Goal: Task Accomplishment & Management: Use online tool/utility

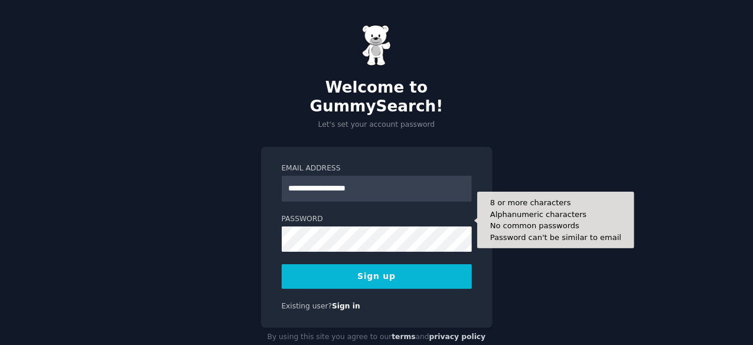
type input "**********"
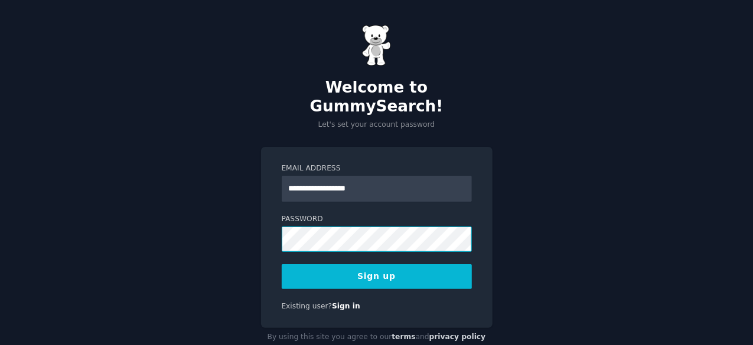
click at [282, 264] on button "Sign up" at bounding box center [377, 276] width 190 height 25
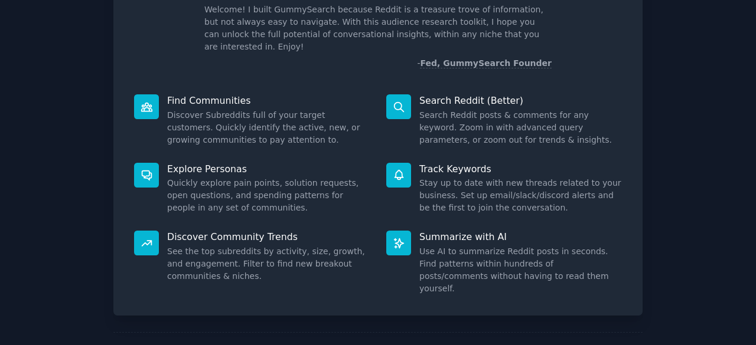
scroll to position [116, 0]
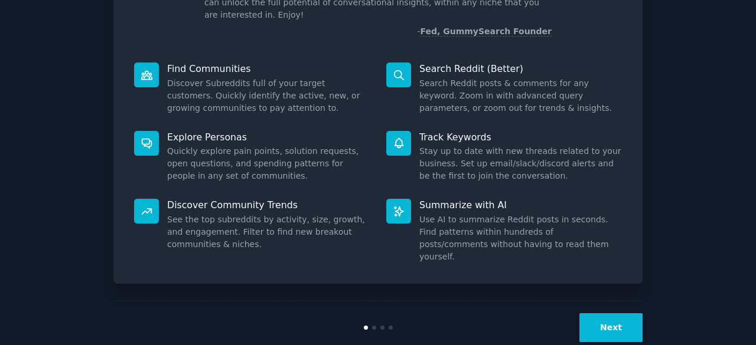
click at [606, 313] on button "Next" at bounding box center [610, 327] width 63 height 29
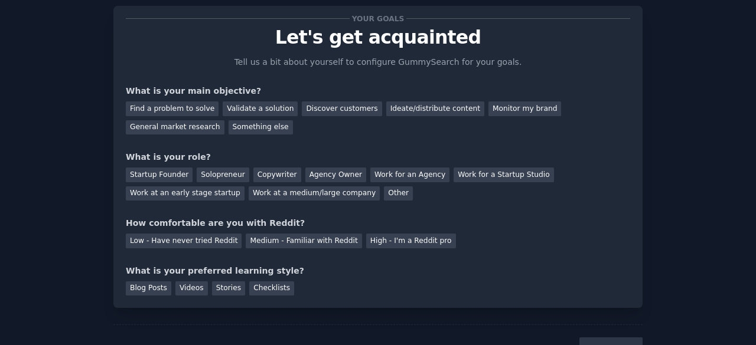
scroll to position [25, 0]
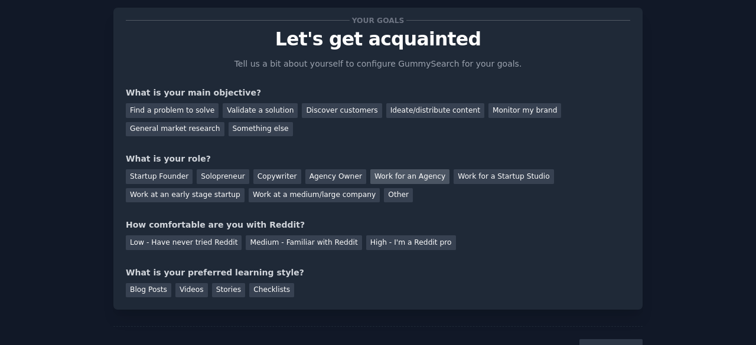
click at [371, 177] on div "Work for an Agency" at bounding box center [409, 176] width 79 height 15
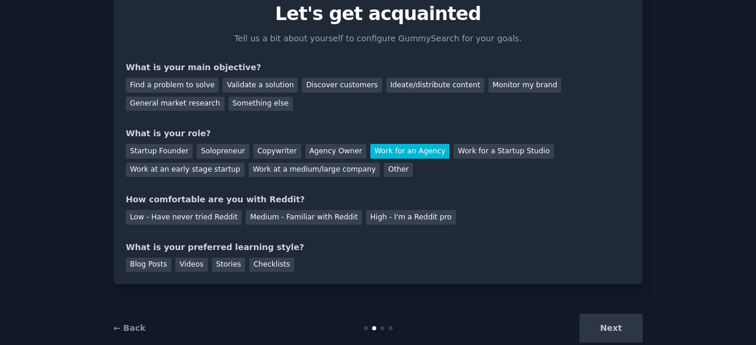
scroll to position [53, 0]
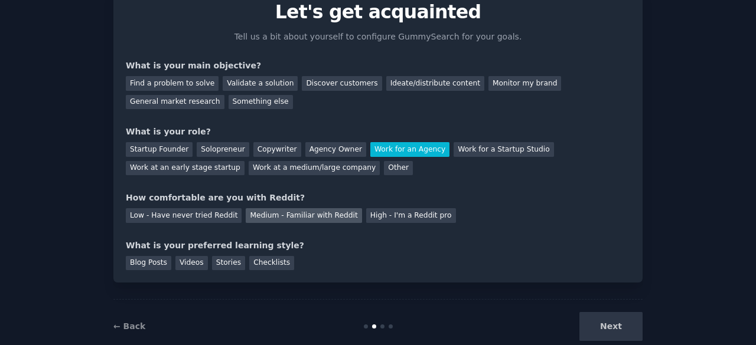
click at [294, 217] on div "Medium - Familiar with Reddit" at bounding box center [304, 215] width 116 height 15
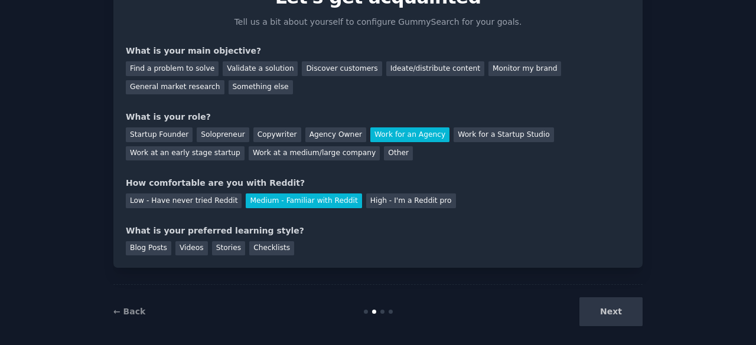
scroll to position [69, 0]
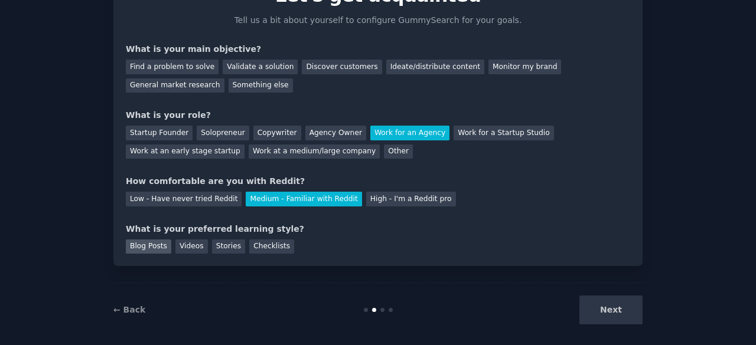
click at [143, 250] on div "Blog Posts" at bounding box center [148, 247] width 45 height 15
click at [185, 248] on div "Videos" at bounding box center [191, 247] width 32 height 15
click at [138, 244] on div "Blog Posts" at bounding box center [148, 247] width 45 height 15
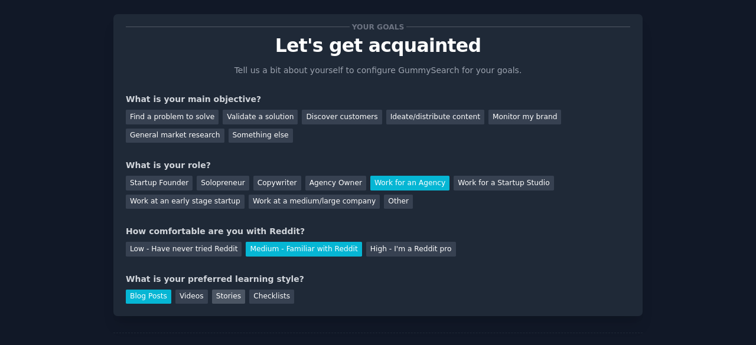
scroll to position [18, 0]
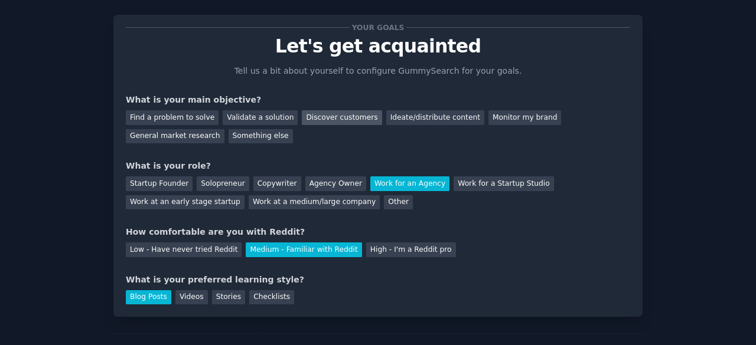
click at [335, 110] on div "Discover customers" at bounding box center [342, 117] width 80 height 15
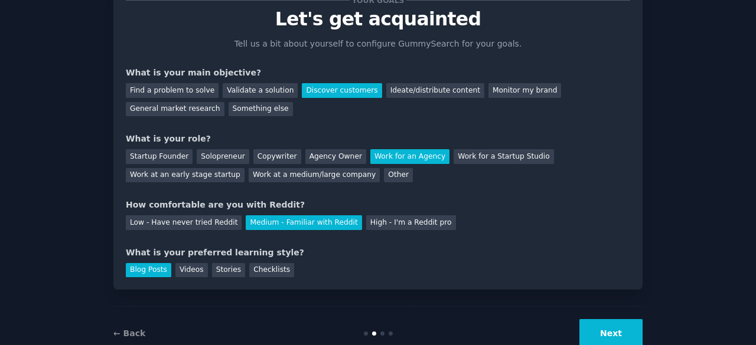
scroll to position [77, 0]
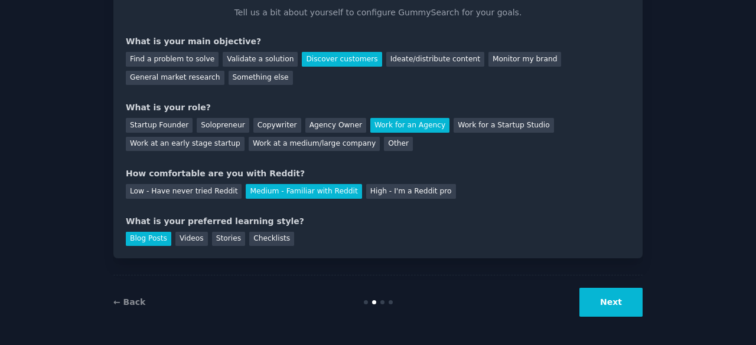
click at [611, 299] on button "Next" at bounding box center [610, 302] width 63 height 29
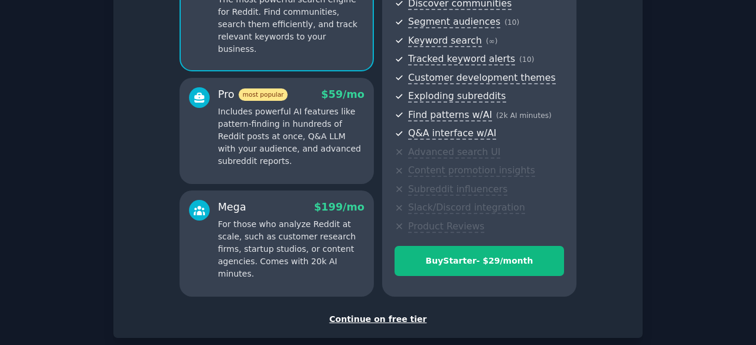
scroll to position [142, 0]
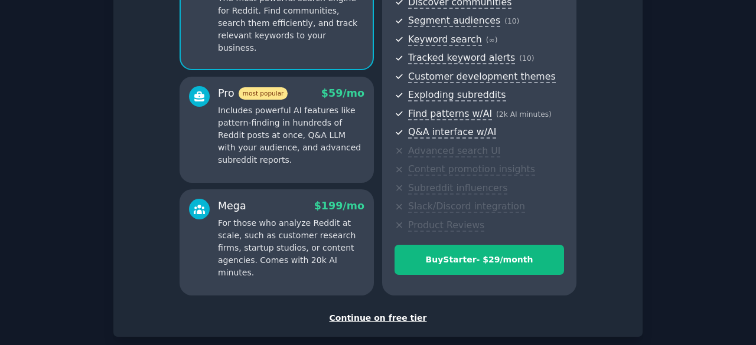
click at [342, 217] on p "For those who analyze Reddit at scale, such as customer research firms, startup…" at bounding box center [291, 248] width 146 height 62
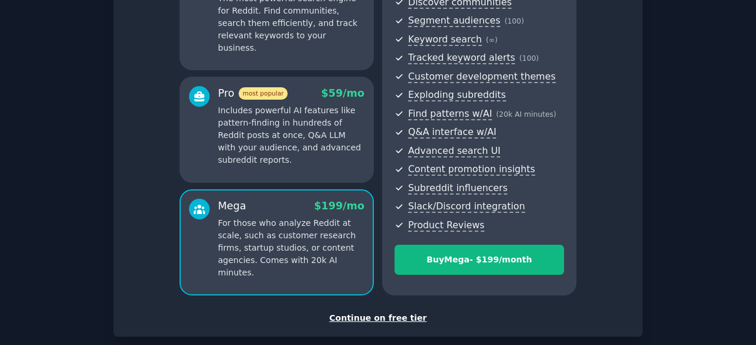
click at [306, 116] on p "Includes powerful AI features like pattern-finding in hundreds of Reddit posts …" at bounding box center [291, 135] width 146 height 62
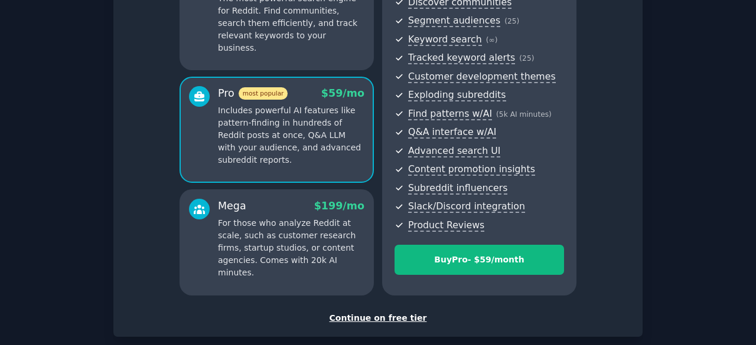
click at [361, 322] on div "Continue on free tier" at bounding box center [378, 318] width 504 height 12
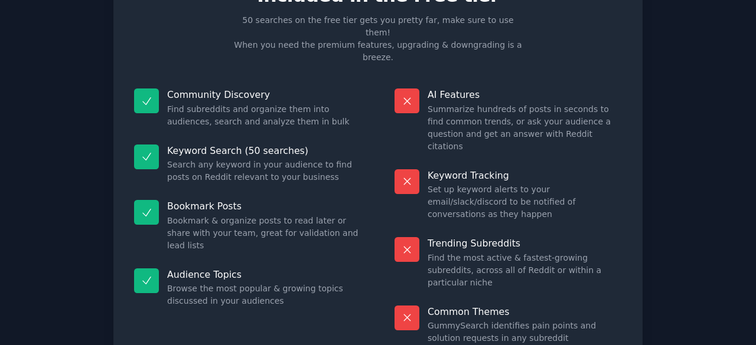
scroll to position [114, 0]
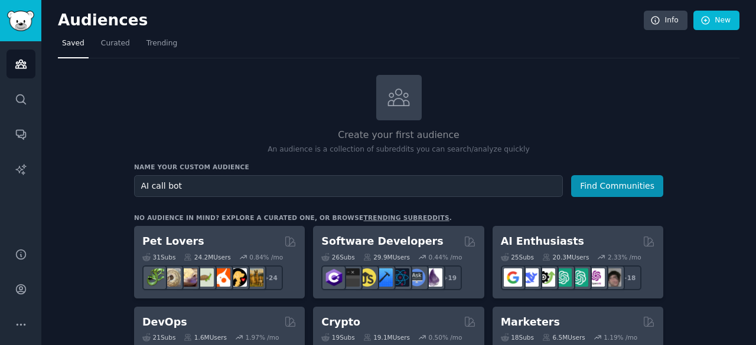
type input "AI call bot"
click at [571, 175] on button "Find Communities" at bounding box center [617, 186] width 92 height 22
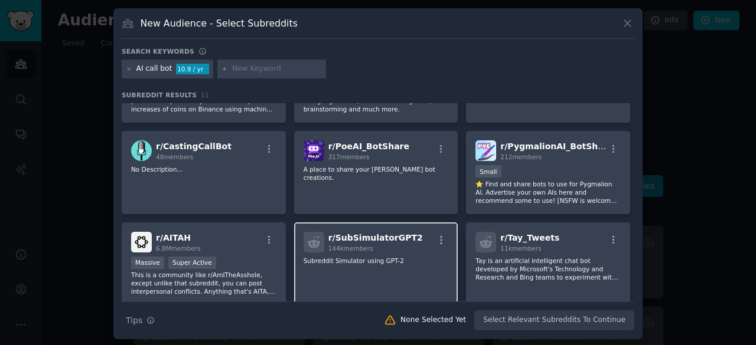
scroll to position [63, 0]
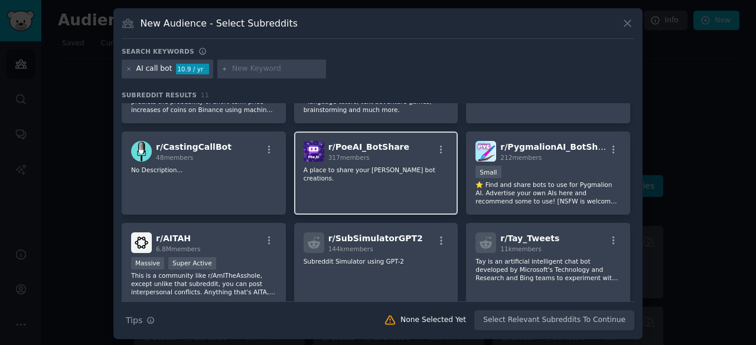
click at [330, 178] on div "r/ PoeAI_BotShare 317 members A place to share your [PERSON_NAME] bot creations." at bounding box center [376, 173] width 164 height 83
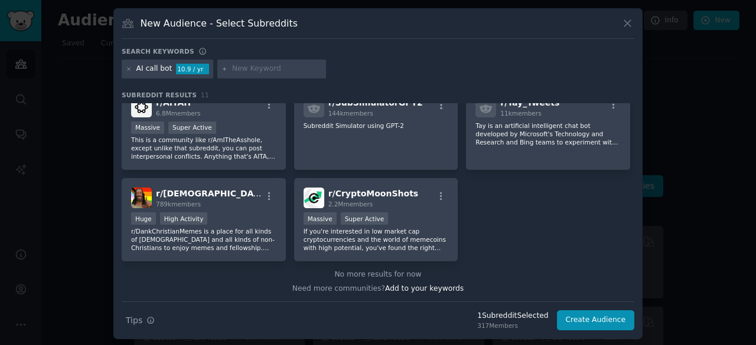
scroll to position [165, 0]
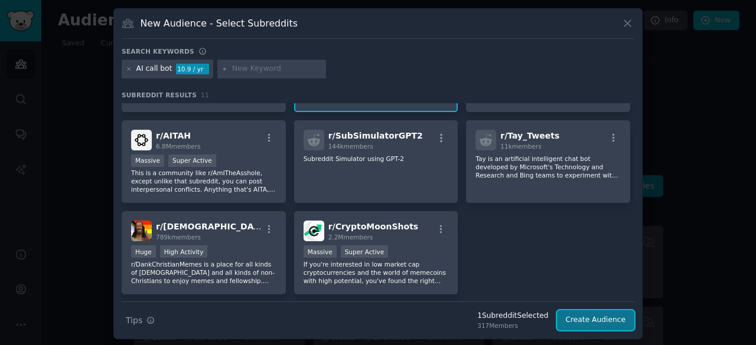
click at [608, 318] on button "Create Audience" at bounding box center [596, 321] width 78 height 20
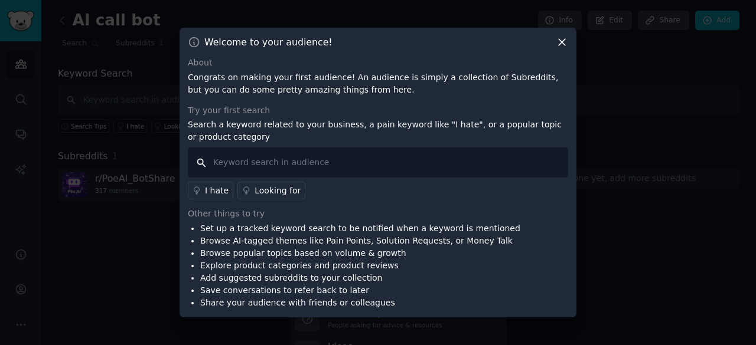
click at [337, 161] on input "text" at bounding box center [378, 163] width 380 height 30
type input "missed calls"
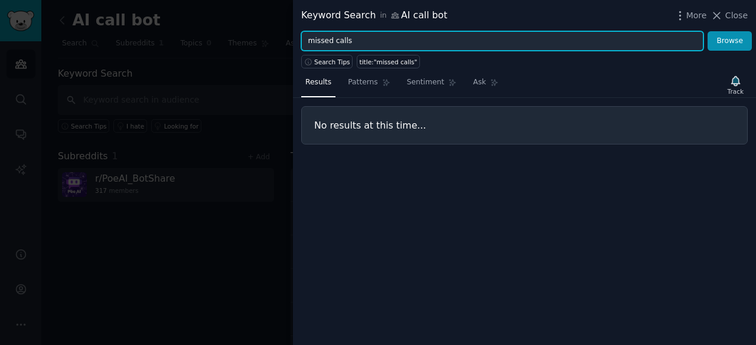
click at [393, 42] on input "missed calls" at bounding box center [502, 41] width 402 height 20
type input "m"
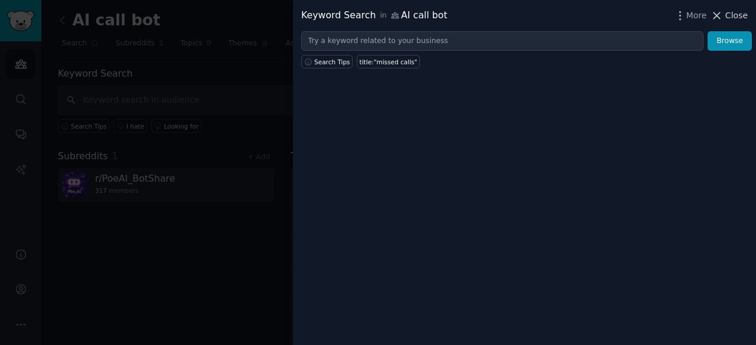
click at [721, 12] on icon at bounding box center [716, 15] width 12 height 12
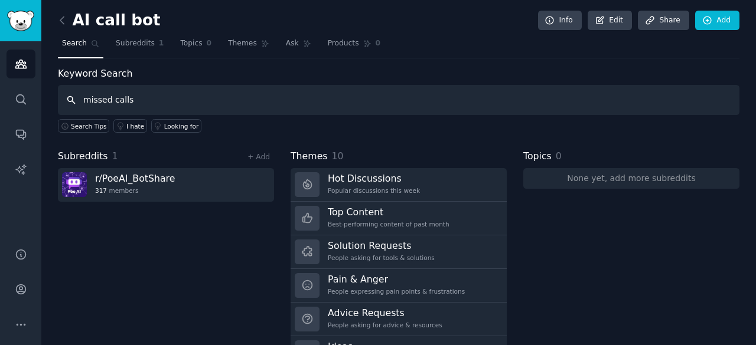
type input "missed calls"
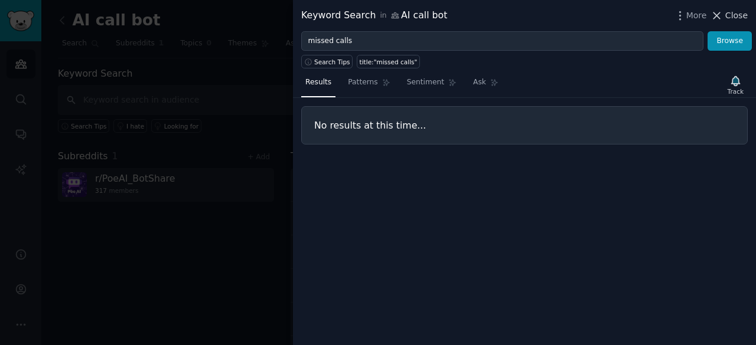
click at [727, 13] on span "Close" at bounding box center [736, 15] width 22 height 12
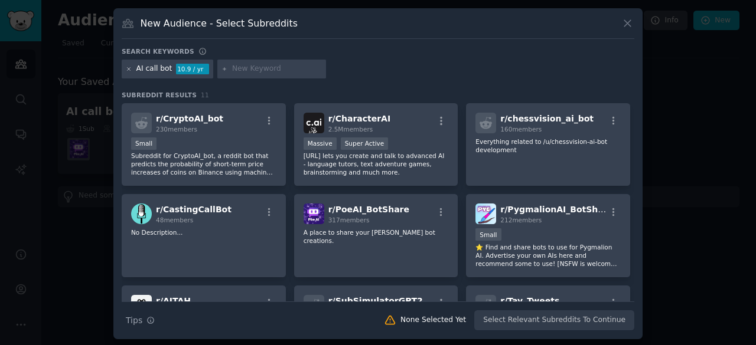
click at [128, 66] on icon at bounding box center [129, 69] width 6 height 6
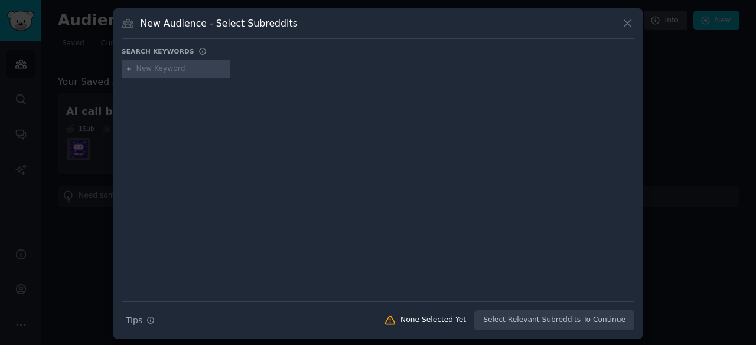
click at [151, 67] on input "text" at bounding box center [181, 69] width 90 height 11
type input "missed calls"
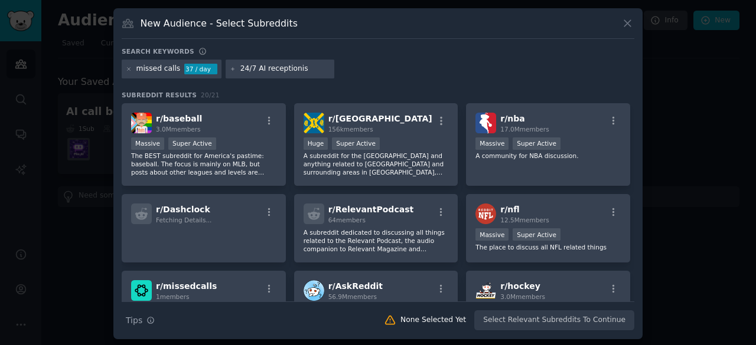
type input "24/7 AI receptionist"
click at [391, 68] on input "text" at bounding box center [416, 69] width 90 height 11
type input "receptionist software"
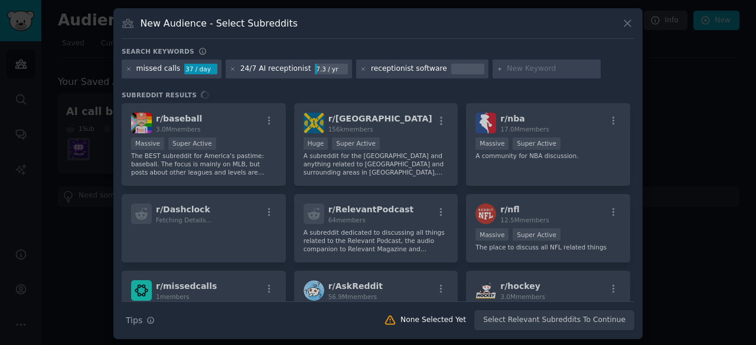
click at [433, 89] on div "Search keywords missed calls 37 / day 24/7 AI receptionist 7.3 / yr receptionis…" at bounding box center [378, 189] width 512 height 284
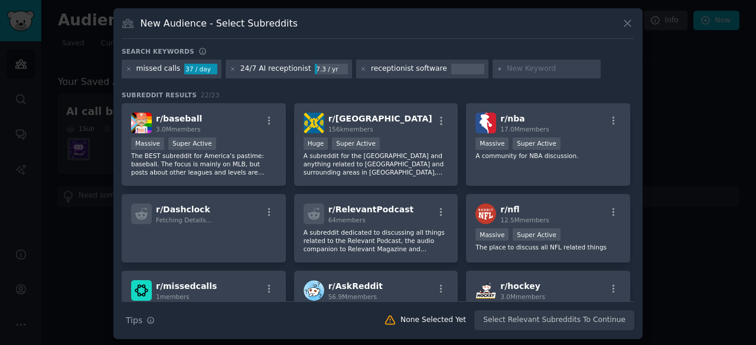
click at [451, 69] on div at bounding box center [467, 69] width 33 height 11
click at [507, 68] on input "text" at bounding box center [552, 69] width 90 height 11
type input "AI voice bot"
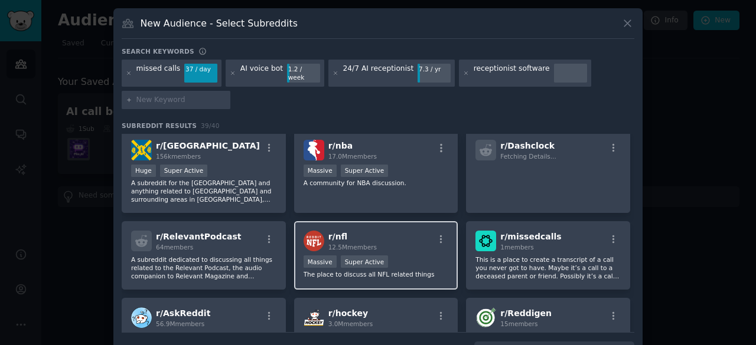
scroll to position [94, 0]
click at [373, 313] on div "r/ hockey 3.0M members" at bounding box center [375, 318] width 145 height 21
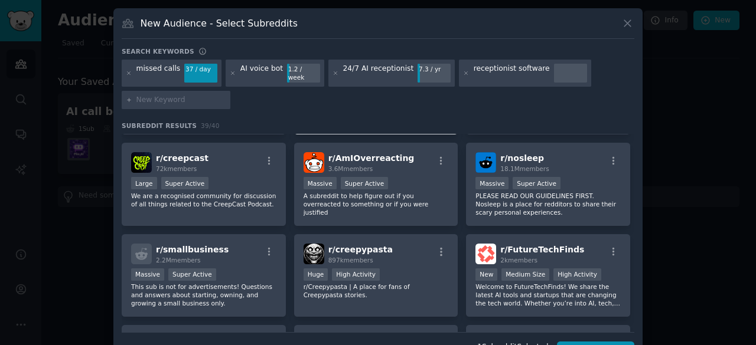
scroll to position [867, 0]
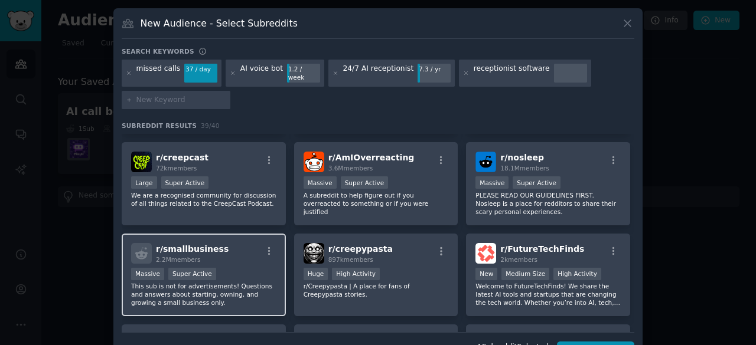
click at [251, 271] on div "Massive Super Active" at bounding box center [203, 275] width 145 height 15
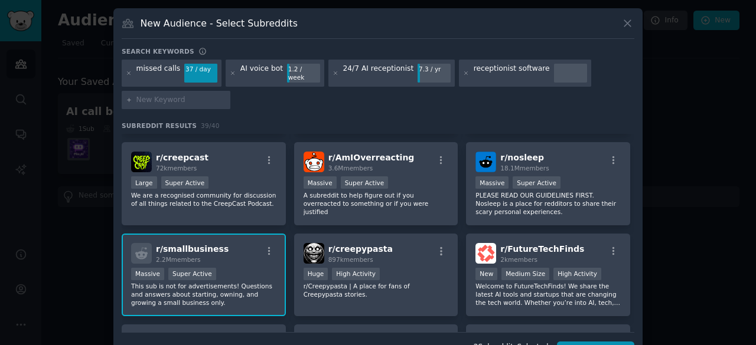
click at [251, 271] on div "Massive Super Active" at bounding box center [203, 275] width 145 height 15
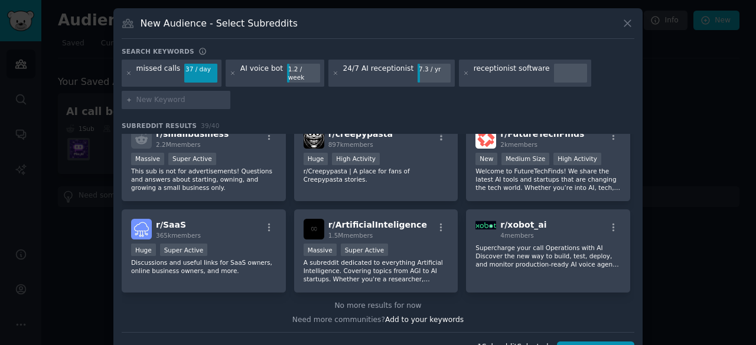
scroll to position [964, 0]
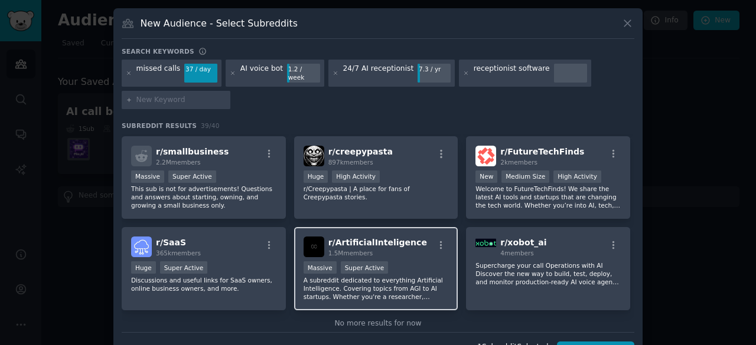
click at [365, 238] on span "r/ ArtificialInteligence" at bounding box center [377, 242] width 99 height 9
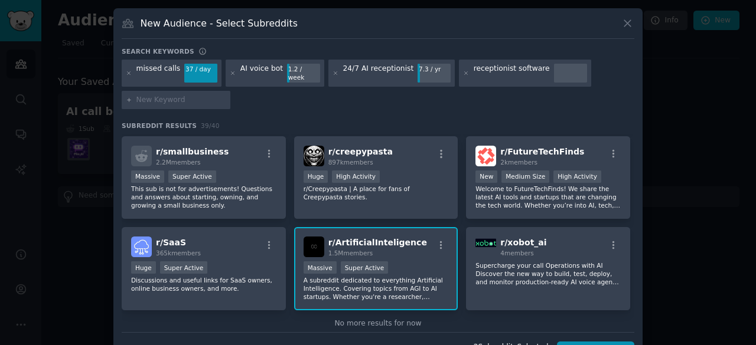
click at [365, 238] on span "r/ ArtificialInteligence" at bounding box center [377, 242] width 99 height 9
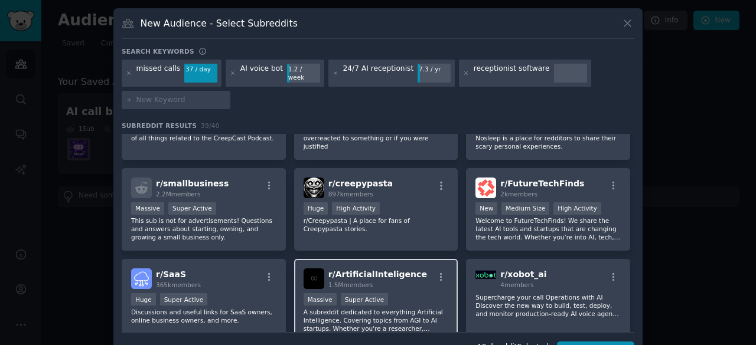
scroll to position [933, 0]
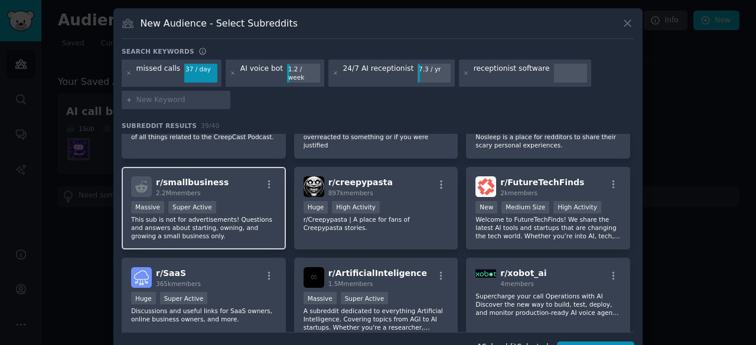
click at [223, 233] on div "r/ smallbusiness 2.2M members Massive Super Active This sub is not for advertis…" at bounding box center [204, 208] width 164 height 83
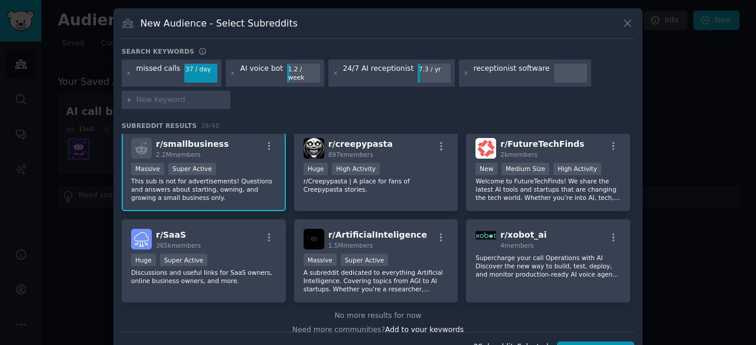
scroll to position [983, 0]
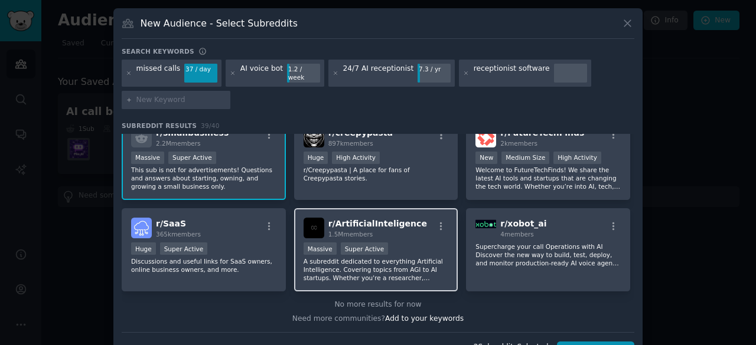
click at [379, 257] on p "A subreddit dedicated to everything Artificial Intelligence. Covering topics fr…" at bounding box center [375, 269] width 145 height 25
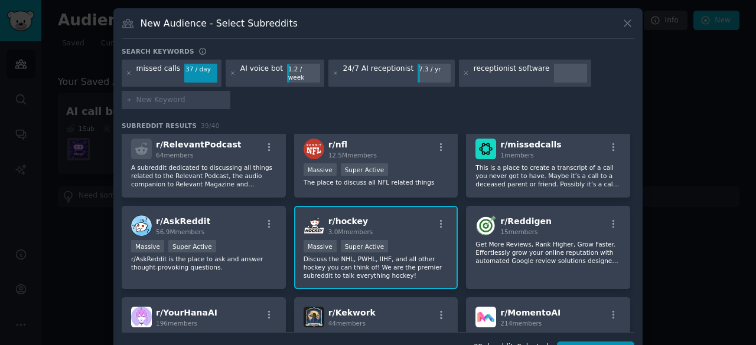
scroll to position [187, 0]
click at [400, 272] on div "r/ hockey 3.0M members Massive Super Active Discuss the NHL, PWHL, IIHF, and al…" at bounding box center [376, 248] width 164 height 83
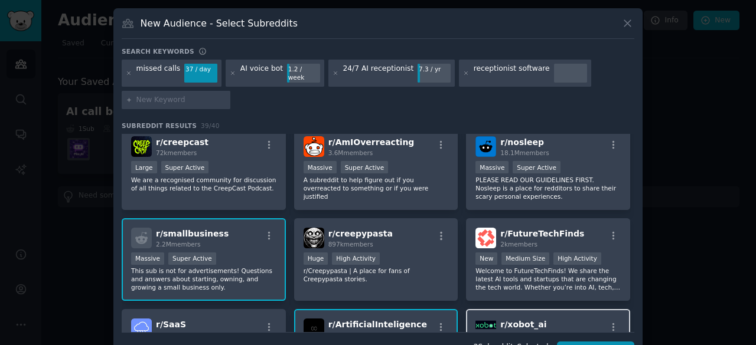
scroll to position [883, 0]
click at [481, 234] on img at bounding box center [485, 237] width 21 height 21
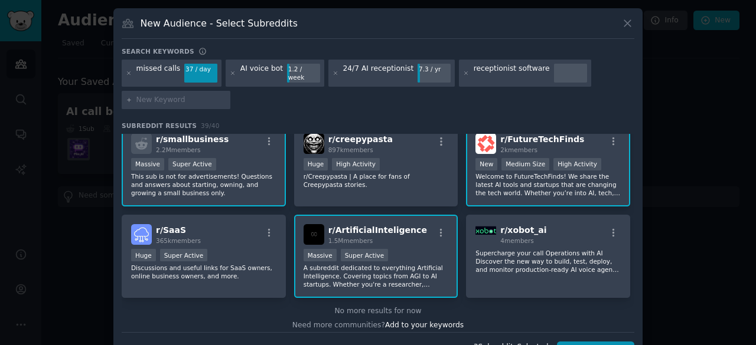
scroll to position [976, 0]
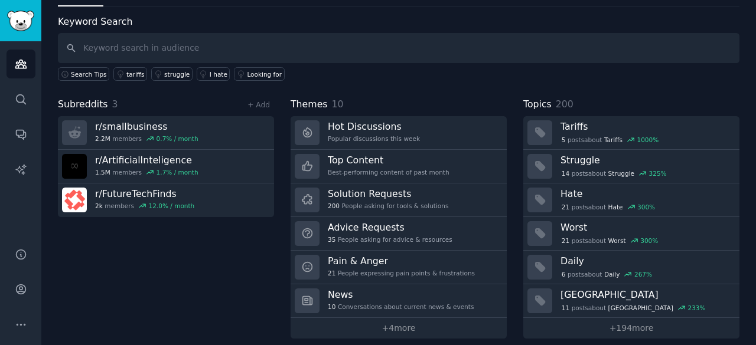
scroll to position [59, 0]
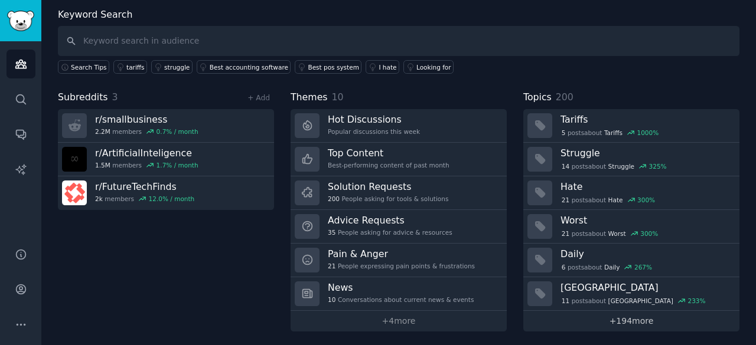
click at [621, 316] on link "+ 194 more" at bounding box center [631, 321] width 216 height 21
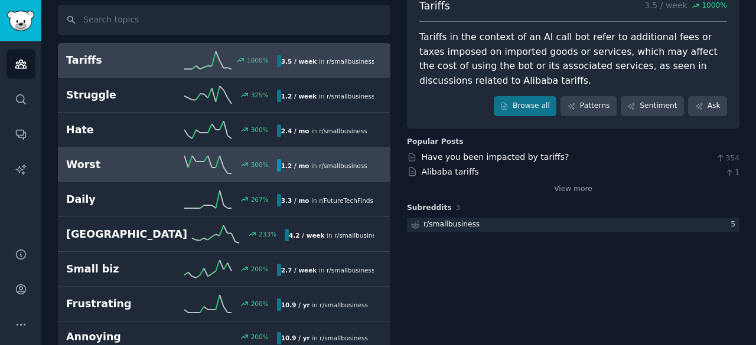
scroll to position [80, 0]
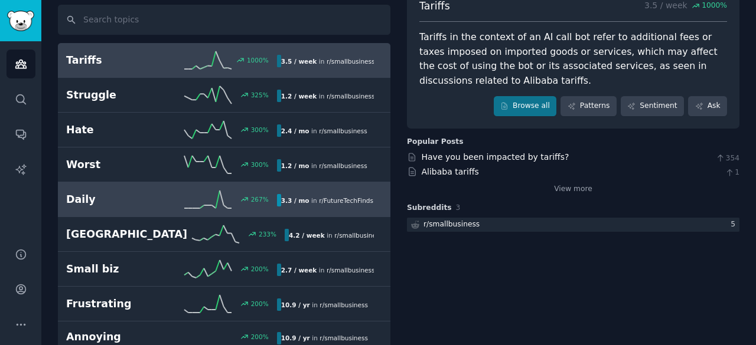
drag, startPoint x: 205, startPoint y: 202, endPoint x: 110, endPoint y: 205, distance: 95.7
click at [110, 205] on h2 "Daily" at bounding box center [118, 199] width 105 height 15
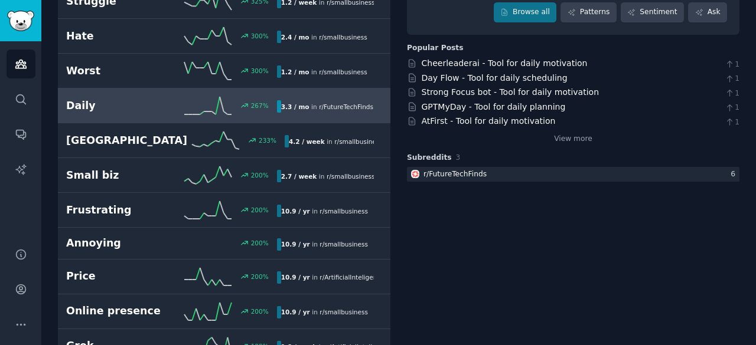
scroll to position [175, 0]
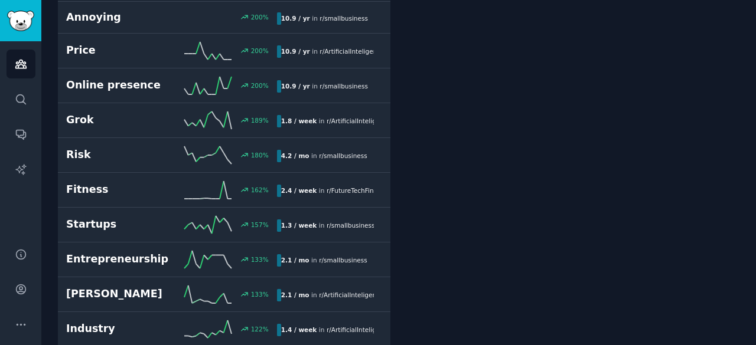
click at [110, 208] on link "Startups 157 % 1.3 / week in r/ smallbusiness" at bounding box center [224, 225] width 332 height 35
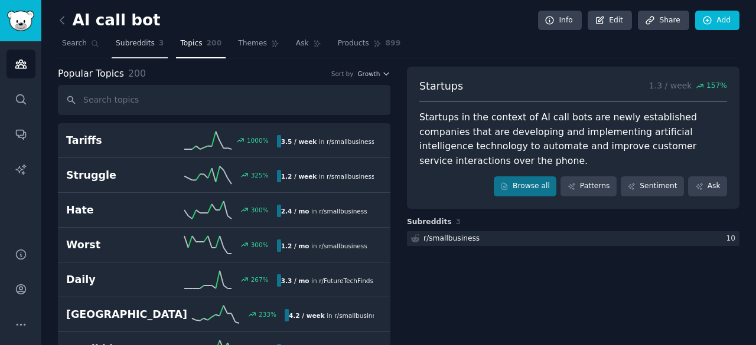
click at [133, 44] on span "Subreddits" at bounding box center [135, 43] width 39 height 11
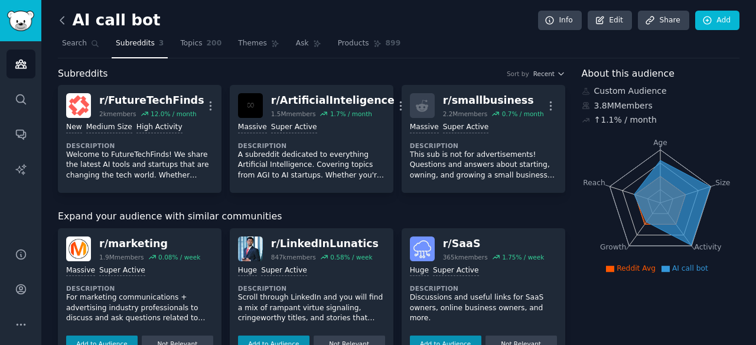
click at [66, 21] on icon at bounding box center [62, 20] width 12 height 12
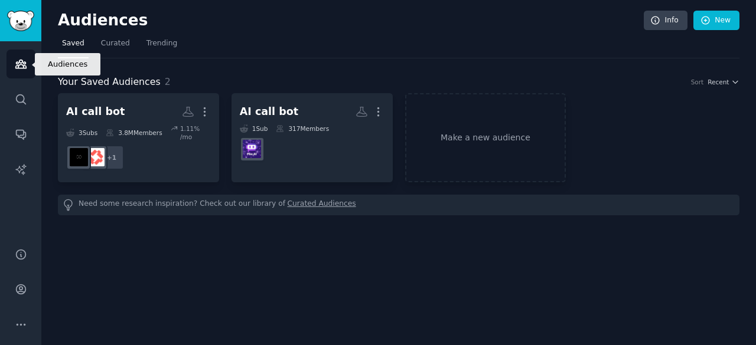
click at [11, 67] on link "Audiences" at bounding box center [20, 64] width 29 height 29
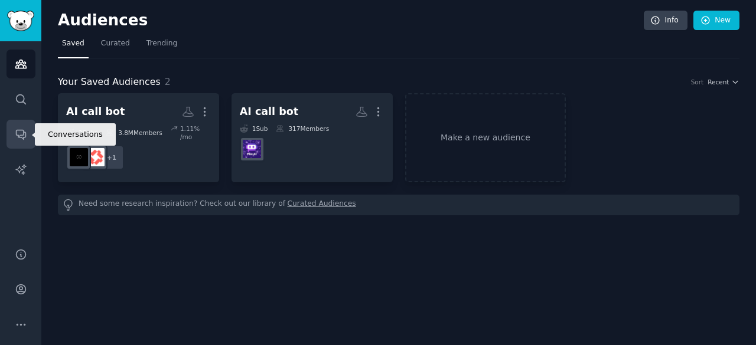
click at [15, 129] on icon "Sidebar" at bounding box center [21, 134] width 12 height 12
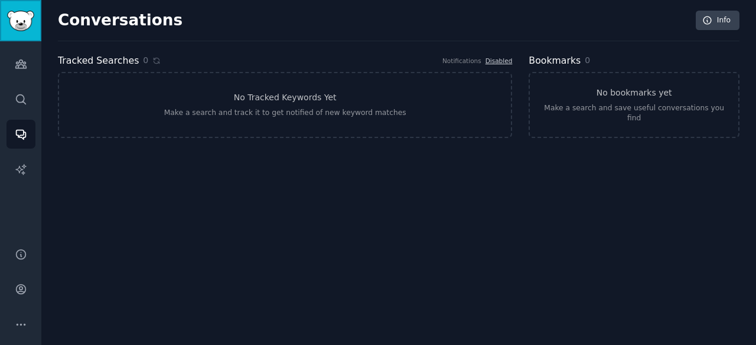
click at [22, 23] on img "Sidebar" at bounding box center [20, 21] width 27 height 21
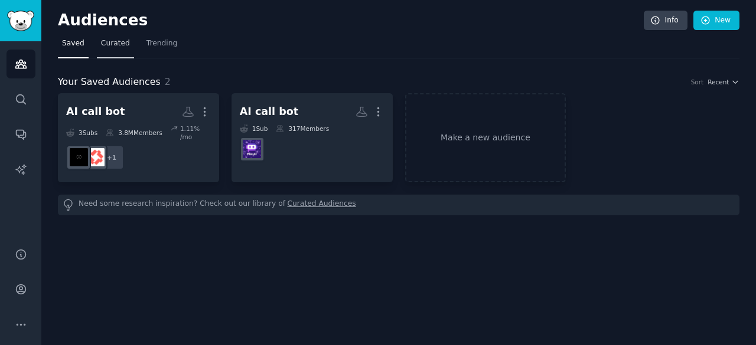
click at [113, 52] on link "Curated" at bounding box center [115, 46] width 37 height 24
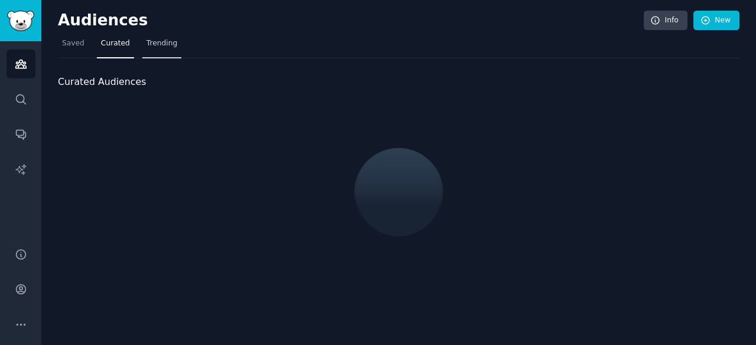
click at [154, 51] on link "Trending" at bounding box center [161, 46] width 39 height 24
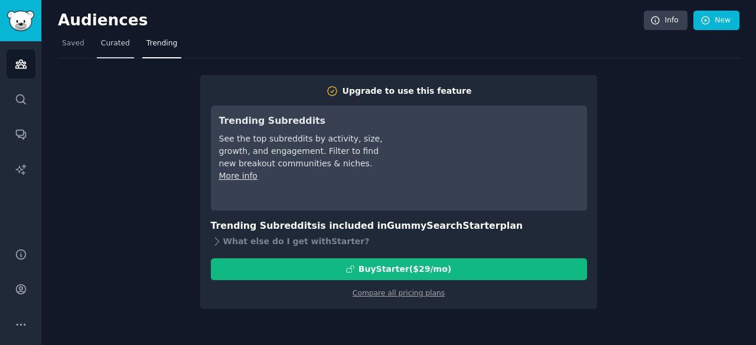
click at [121, 45] on span "Curated" at bounding box center [115, 43] width 29 height 11
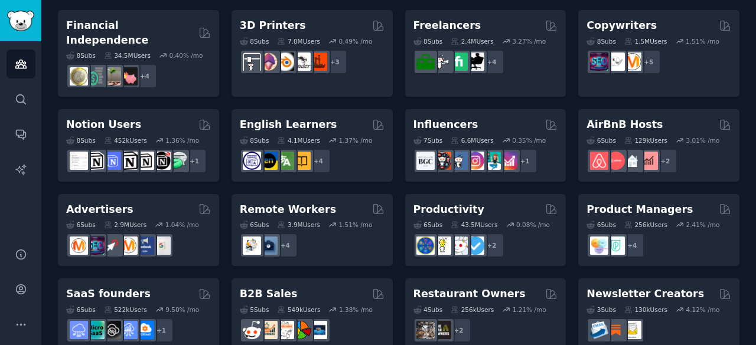
scroll to position [599, 0]
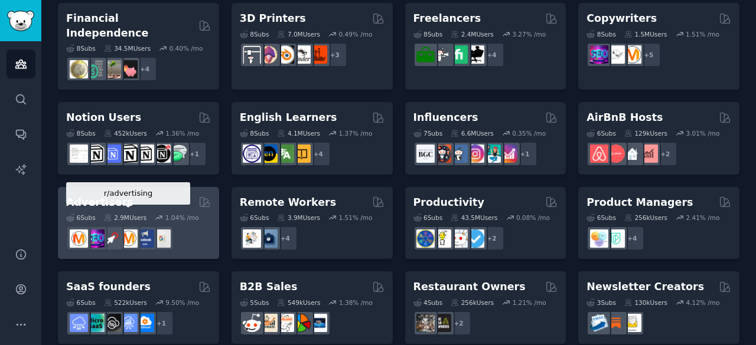
click at [139, 226] on div at bounding box center [128, 238] width 25 height 25
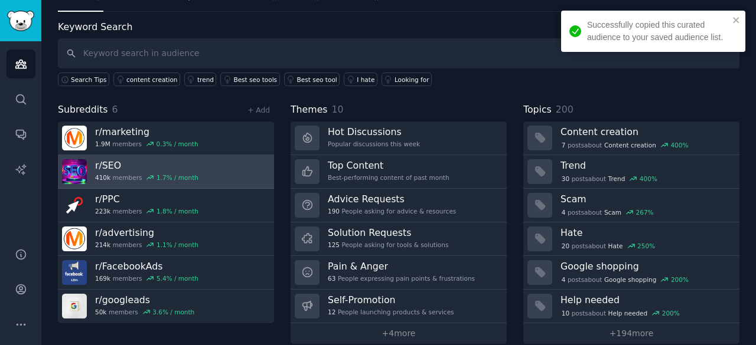
scroll to position [59, 0]
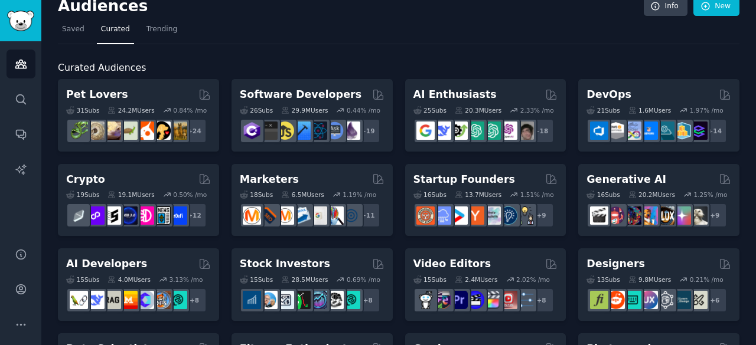
scroll to position [18, 0]
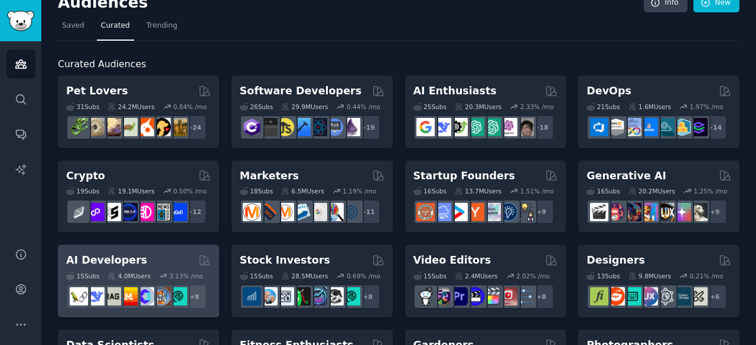
click at [159, 258] on div "AI Developers" at bounding box center [138, 260] width 145 height 15
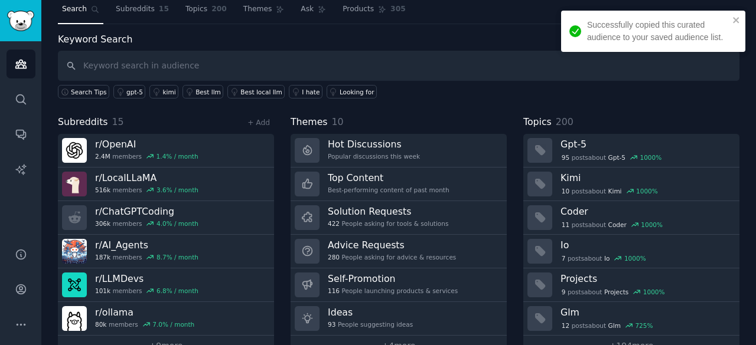
scroll to position [35, 0]
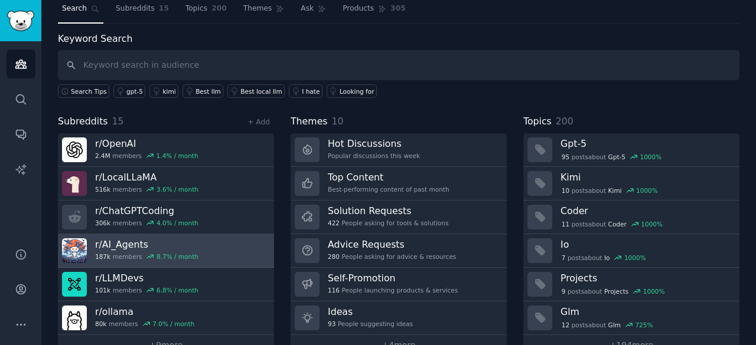
click at [194, 237] on link "r/ AI_Agents 187k members 8.7 % / month" at bounding box center [166, 251] width 216 height 34
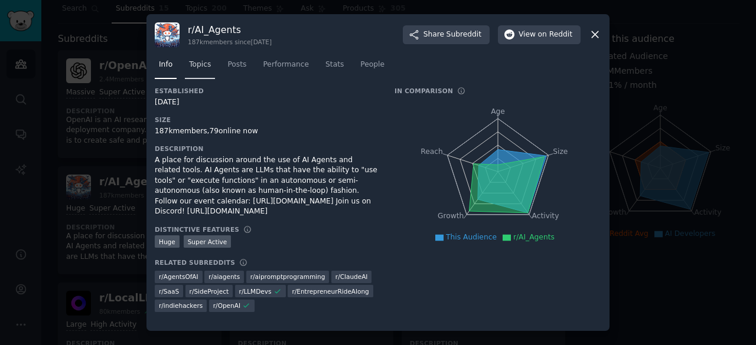
click at [201, 64] on span "Topics" at bounding box center [200, 65] width 22 height 11
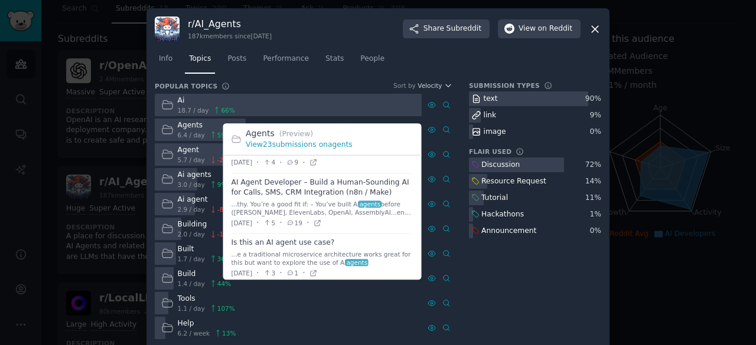
scroll to position [445, 0]
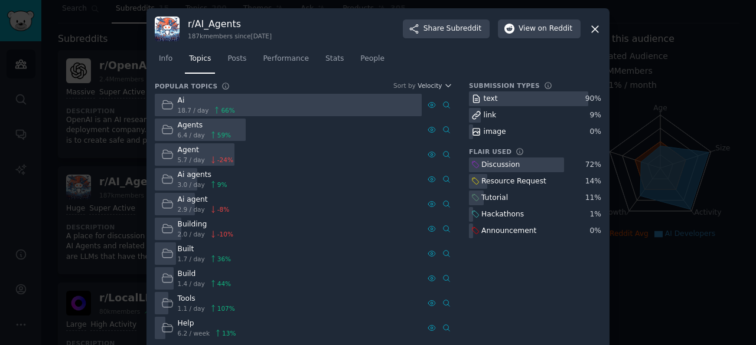
click at [164, 204] on icon at bounding box center [167, 204] width 12 height 12
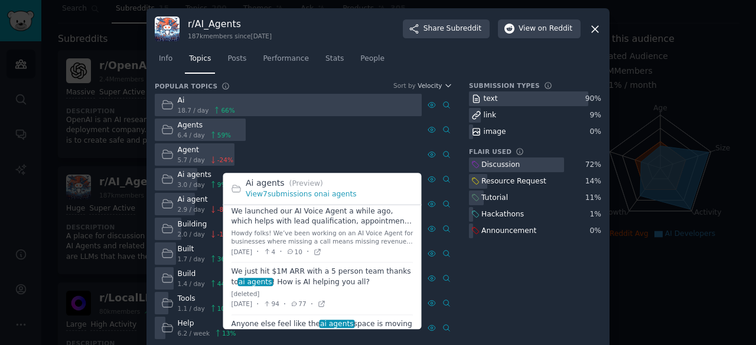
scroll to position [8, 0]
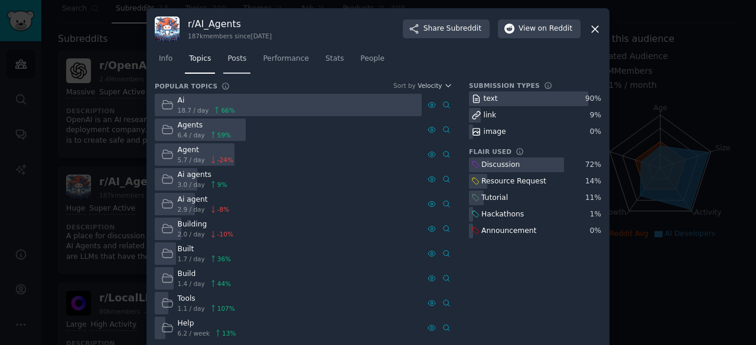
click at [227, 55] on span "Posts" at bounding box center [236, 59] width 19 height 11
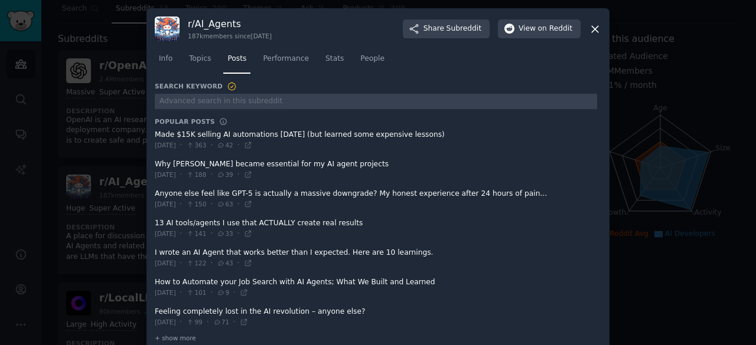
scroll to position [18, 0]
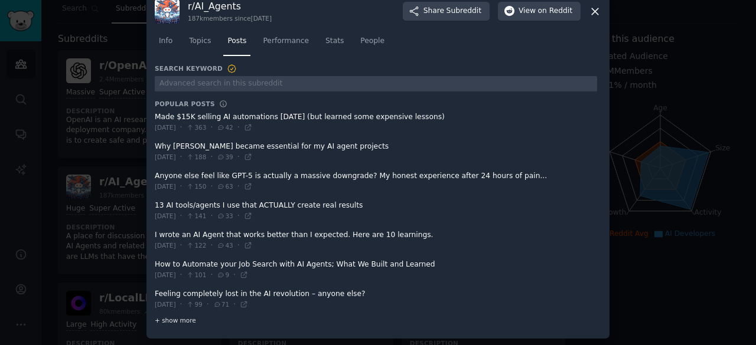
click at [174, 319] on span "+ show more" at bounding box center [175, 320] width 41 height 8
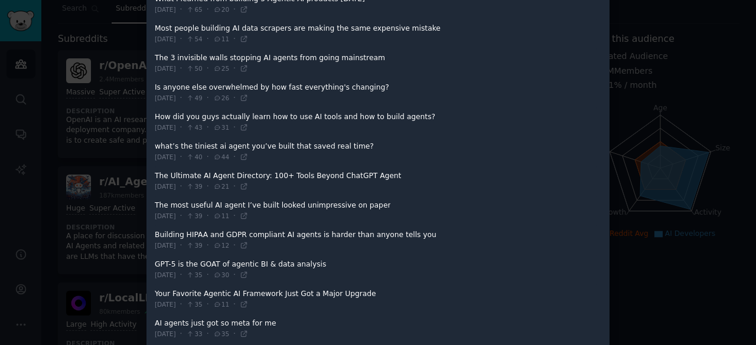
scroll to position [462, 0]
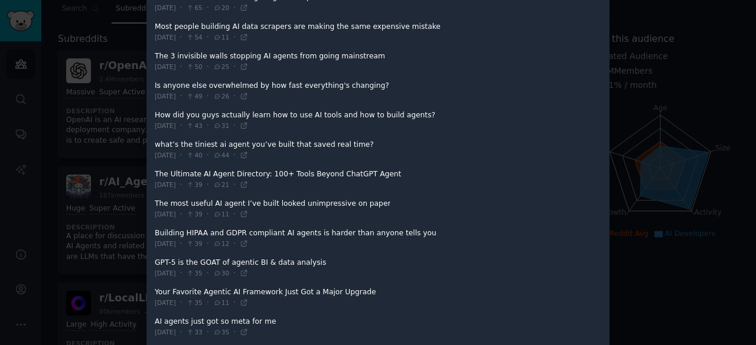
click at [308, 198] on span at bounding box center [376, 209] width 442 height 29
drag, startPoint x: 308, startPoint y: 198, endPoint x: 179, endPoint y: 201, distance: 128.7
click at [179, 201] on span at bounding box center [376, 209] width 442 height 29
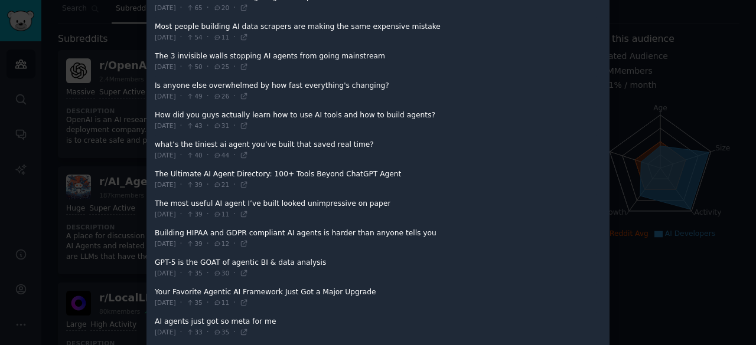
click at [179, 201] on span at bounding box center [376, 209] width 442 height 29
click at [175, 211] on span "[DATE]" at bounding box center [165, 214] width 21 height 8
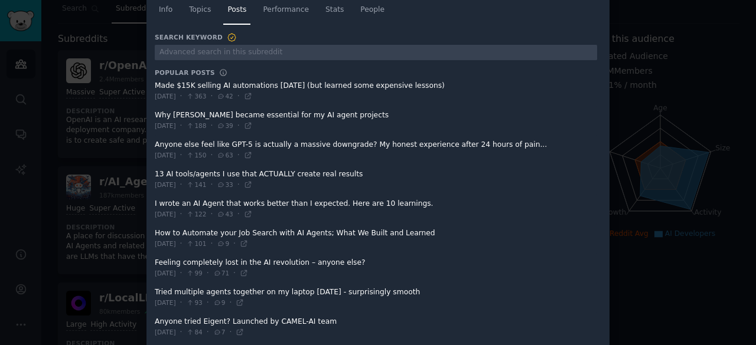
scroll to position [0, 0]
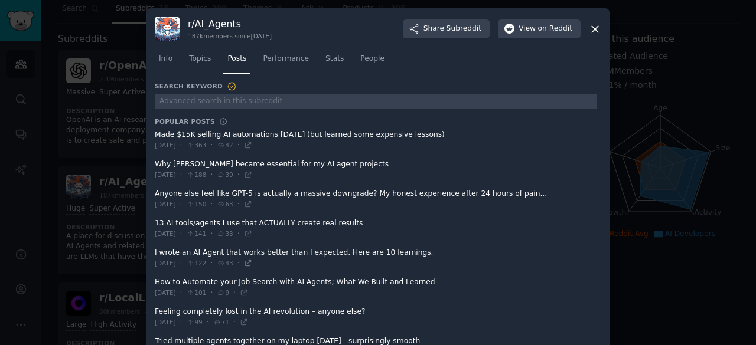
click at [250, 264] on icon at bounding box center [247, 263] width 5 height 5
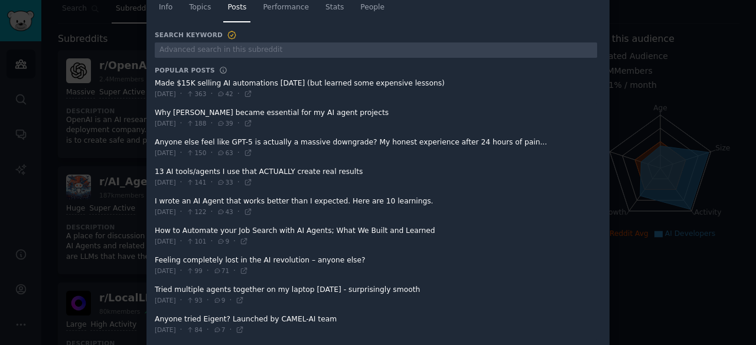
scroll to position [53, 0]
click at [252, 182] on icon at bounding box center [248, 181] width 8 height 8
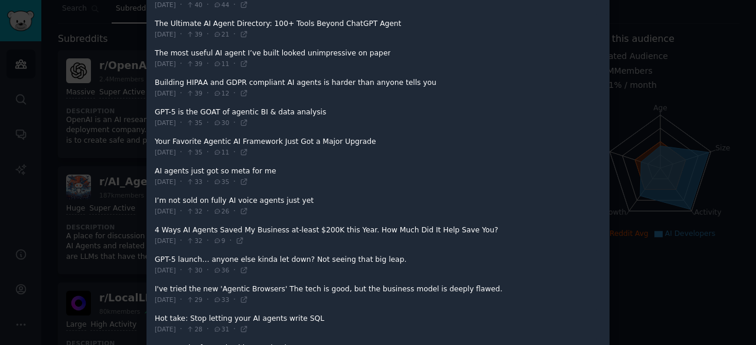
scroll to position [615, 0]
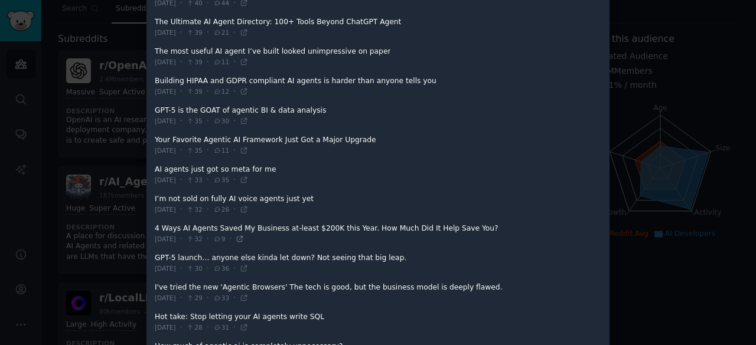
click at [244, 235] on icon at bounding box center [240, 239] width 8 height 8
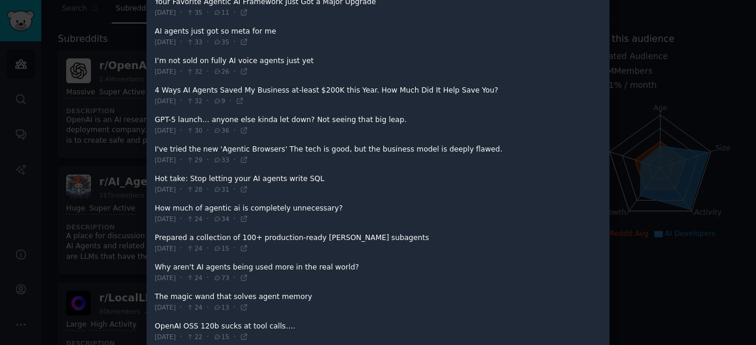
scroll to position [756, 0]
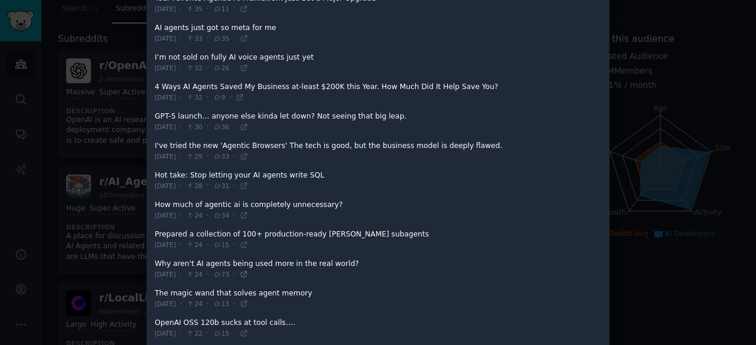
click at [248, 270] on icon at bounding box center [244, 274] width 8 height 8
